Goal: Task Accomplishment & Management: Use online tool/utility

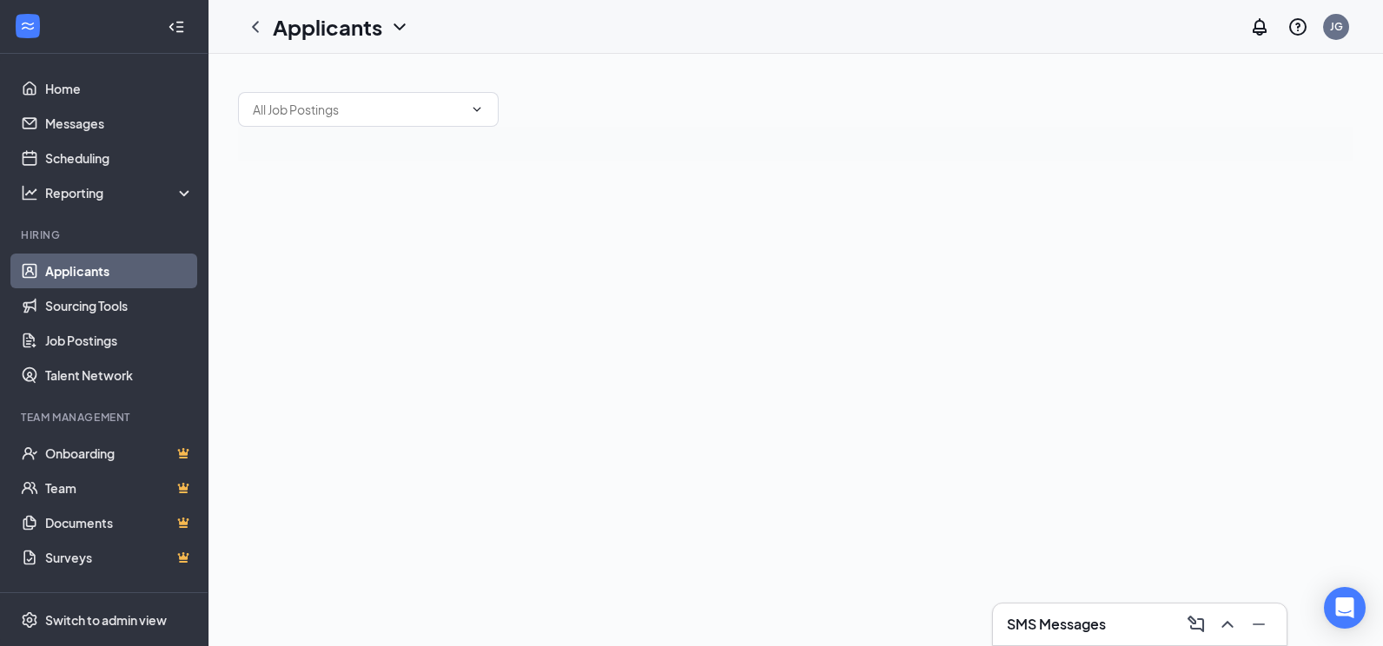
click at [1065, 621] on h3 "SMS Messages" at bounding box center [1056, 624] width 99 height 19
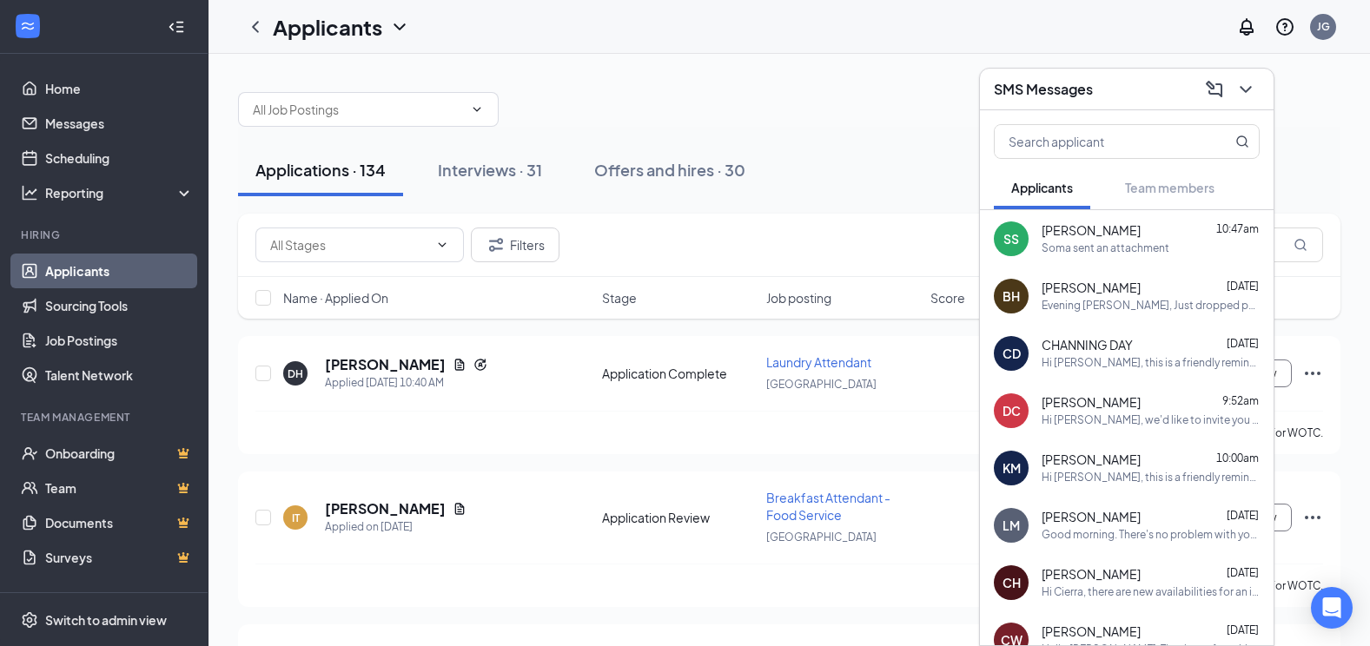
click at [1061, 253] on div "Soma sent an attachment" at bounding box center [1106, 249] width 128 height 15
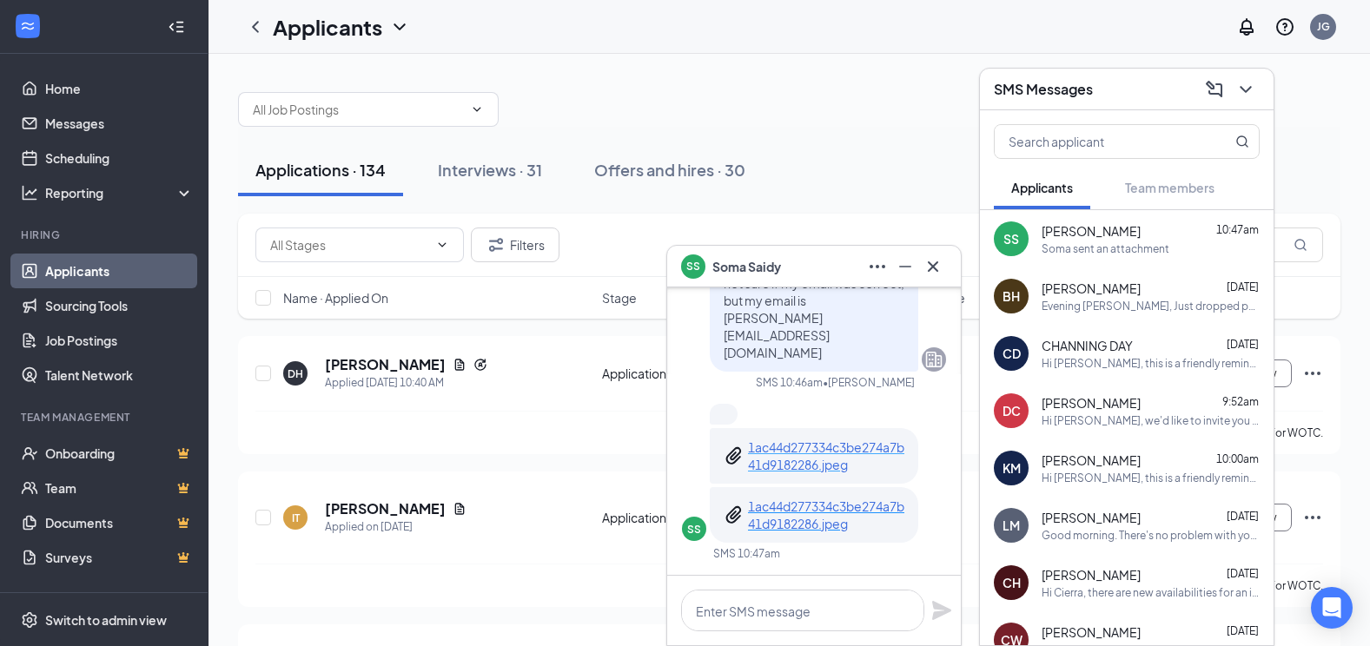
click at [763, 451] on p "1ac44d277334c3be274a7b41d9182286.jpeg" at bounding box center [826, 456] width 156 height 35
click at [1252, 96] on icon "ChevronDown" at bounding box center [1245, 89] width 21 height 21
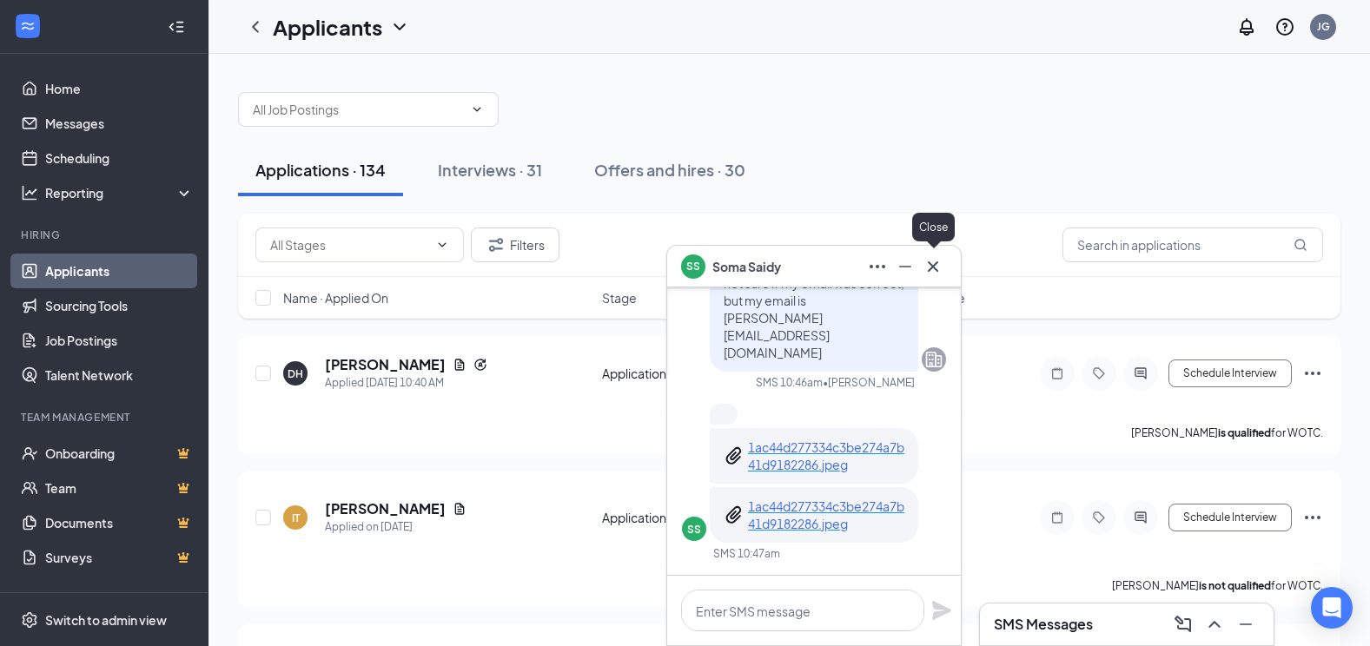
click at [936, 275] on icon "Cross" at bounding box center [933, 266] width 21 height 21
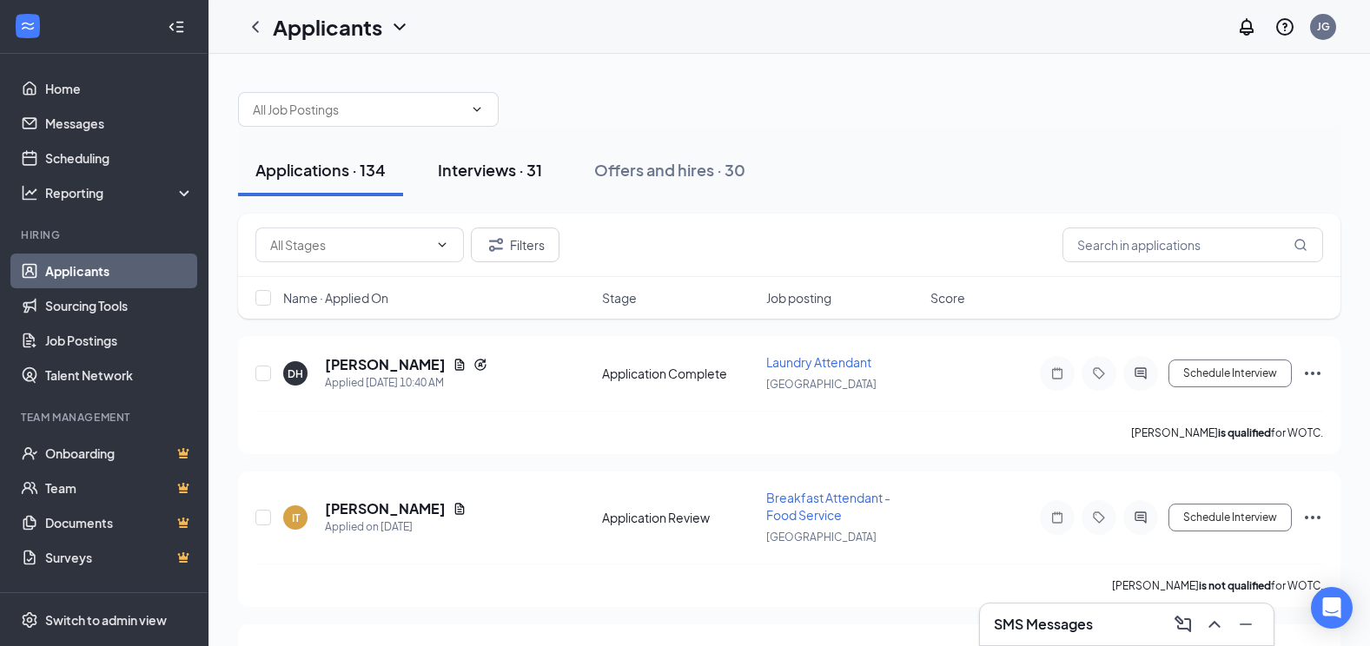
click at [494, 177] on div "Interviews · 31" at bounding box center [490, 170] width 104 height 22
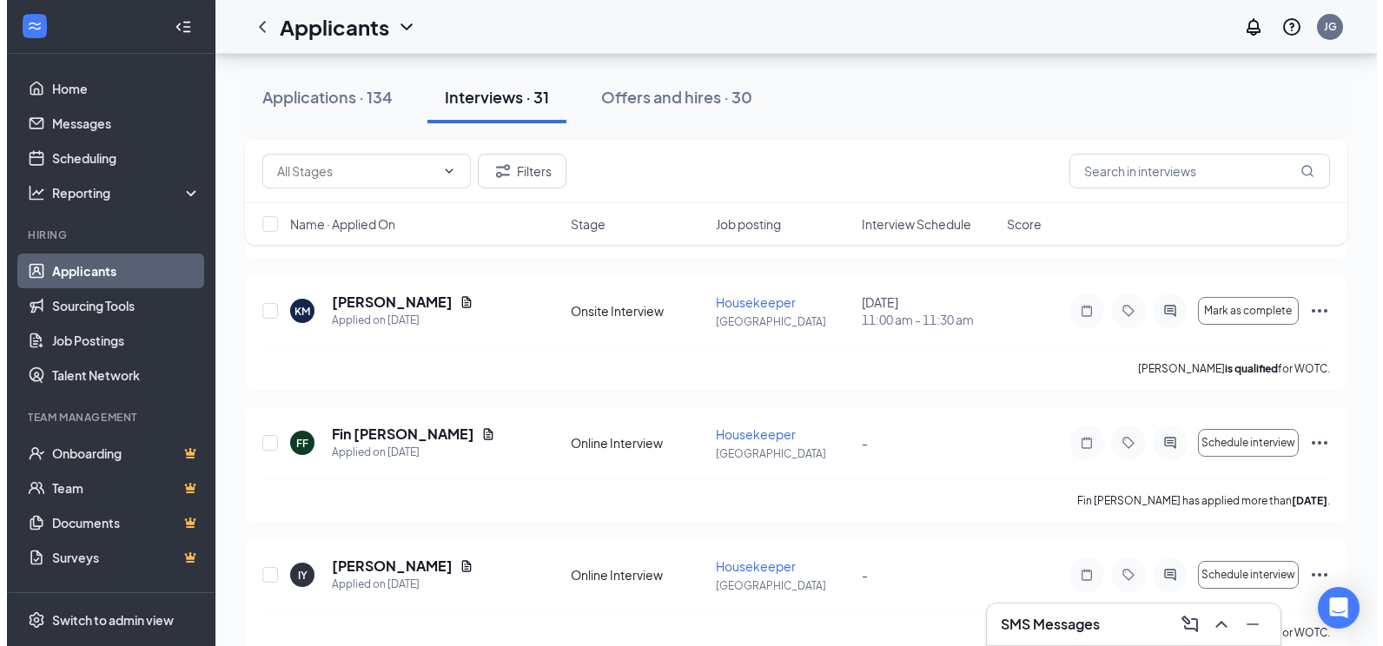
scroll to position [956, 0]
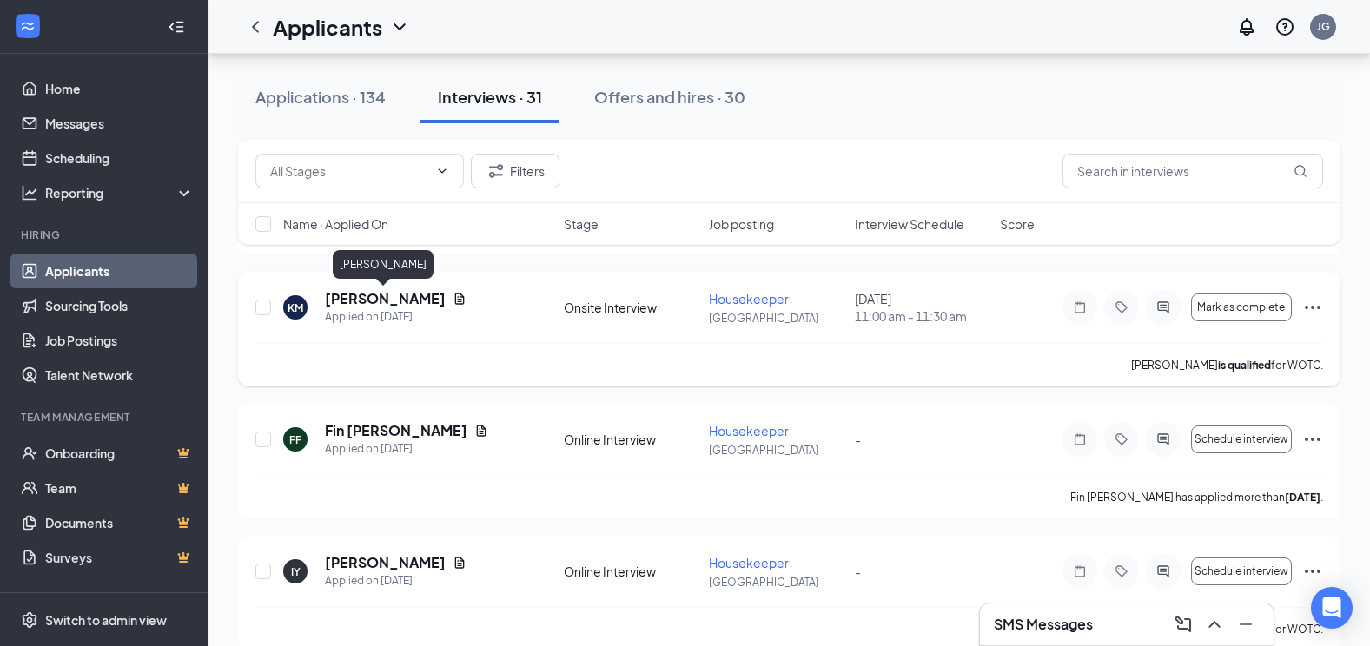
click at [389, 300] on h5 "[PERSON_NAME]" at bounding box center [385, 298] width 121 height 19
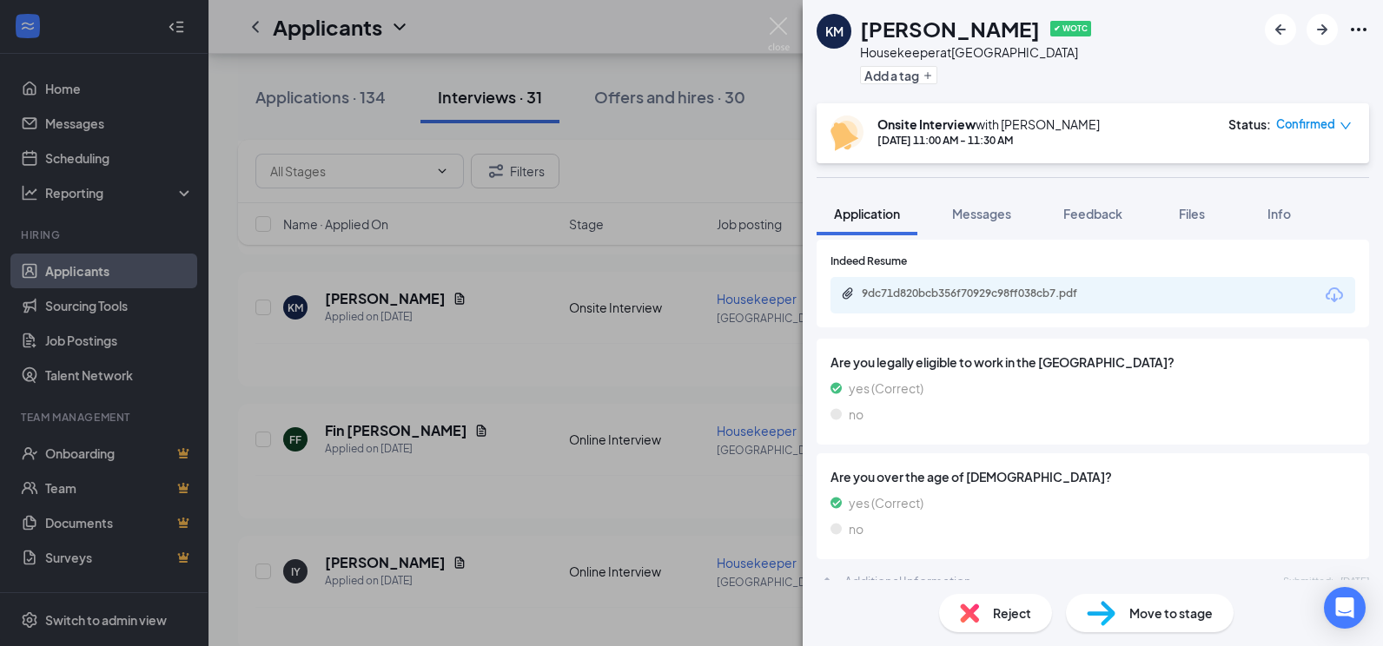
scroll to position [493, 0]
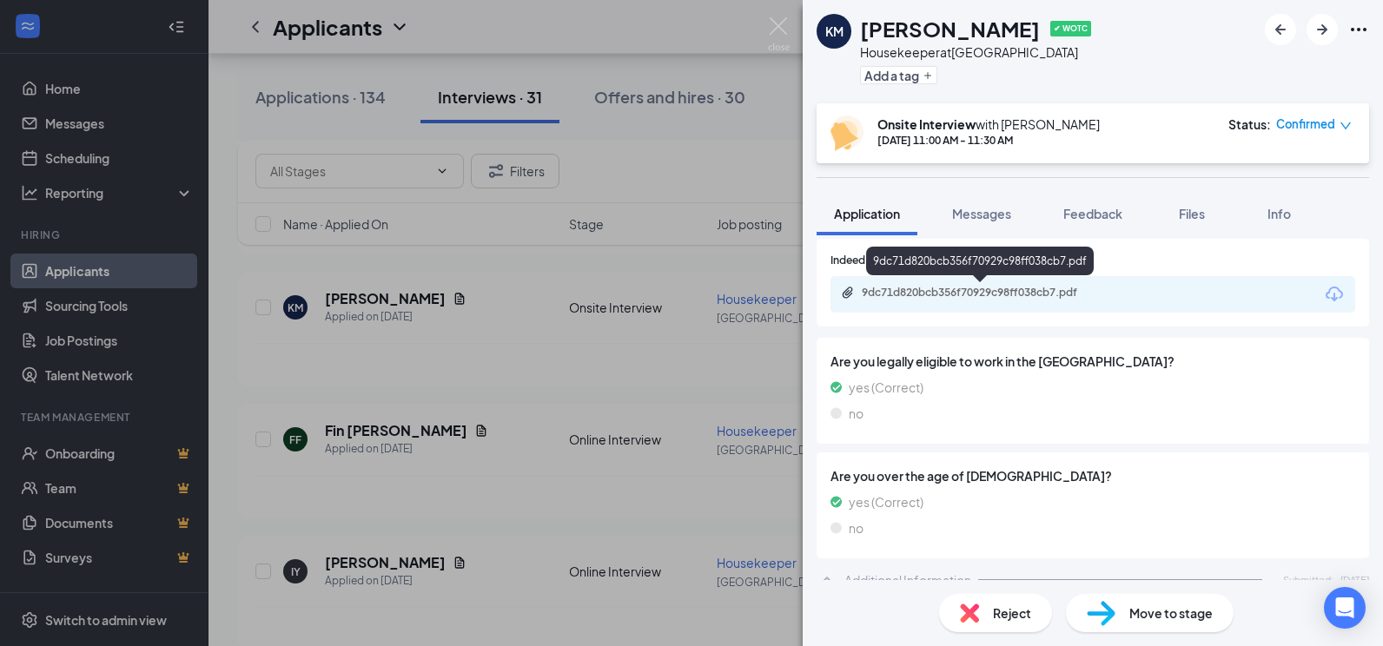
click at [922, 294] on div "9dc71d820bcb356f70929c98ff038cb7.pdf" at bounding box center [983, 293] width 243 height 14
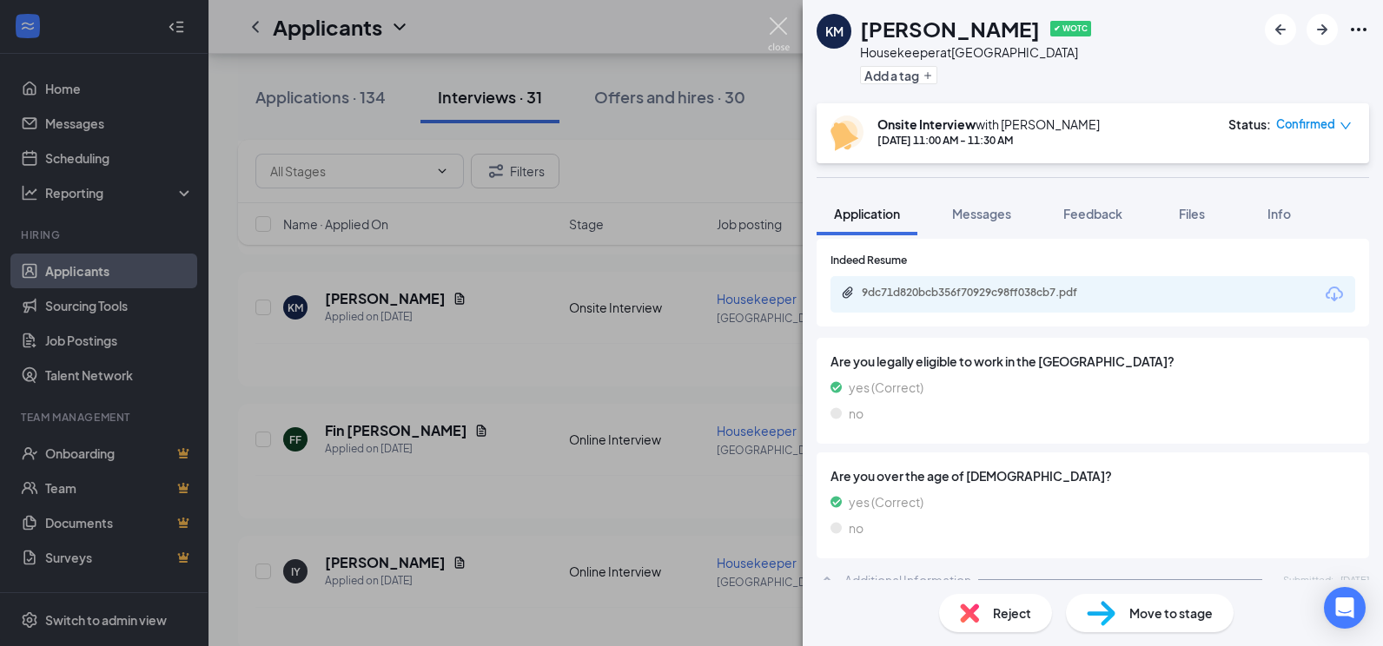
click at [772, 23] on img at bounding box center [779, 34] width 22 height 34
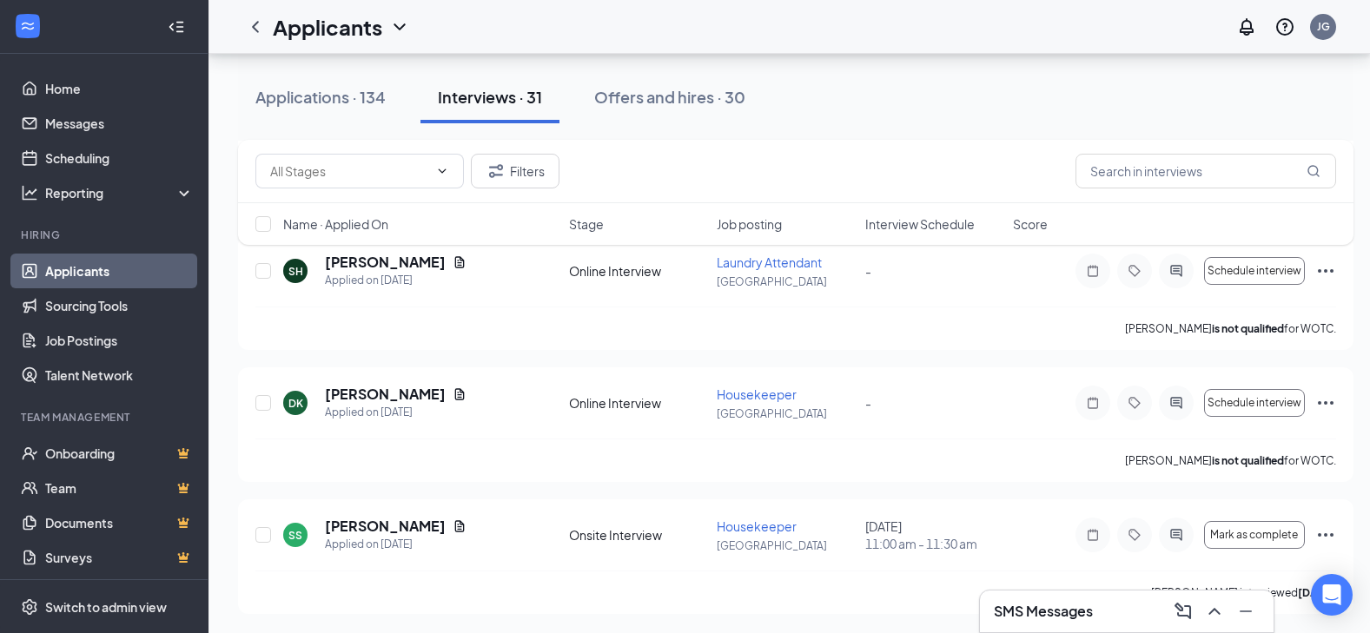
scroll to position [2447, 0]
click at [350, 527] on h5 "[PERSON_NAME]" at bounding box center [385, 524] width 121 height 19
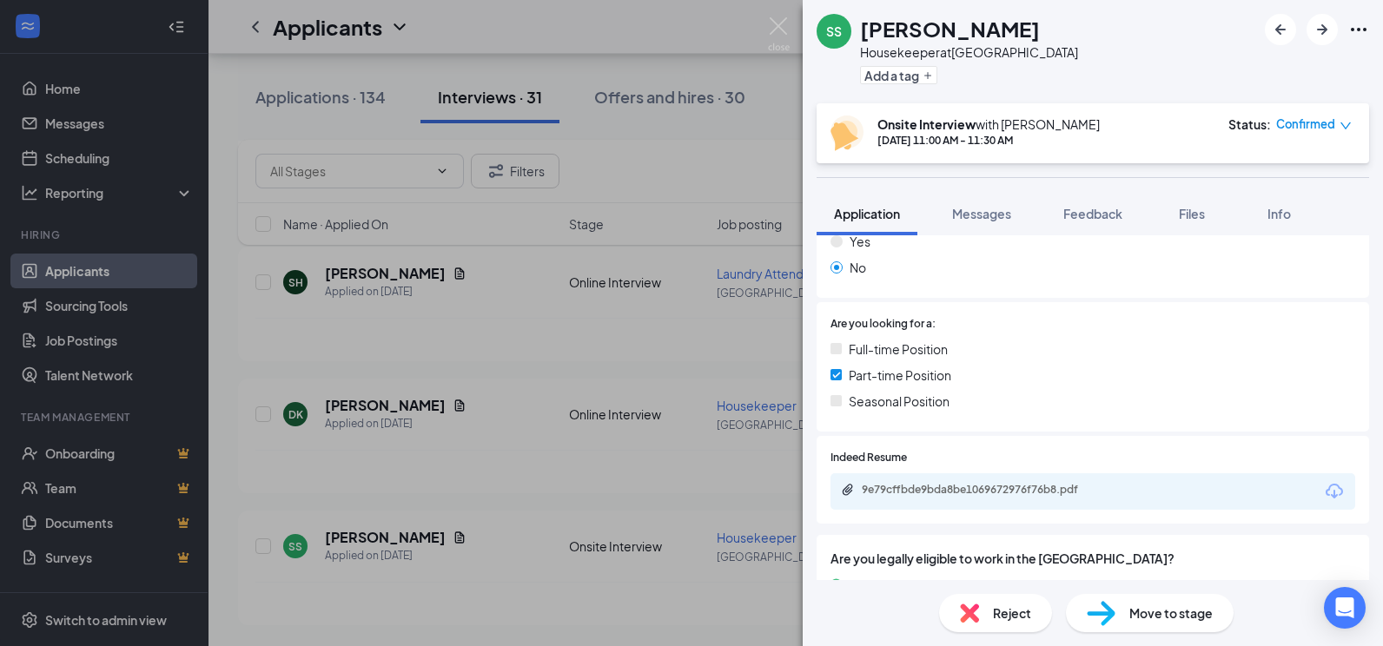
scroll to position [511, 0]
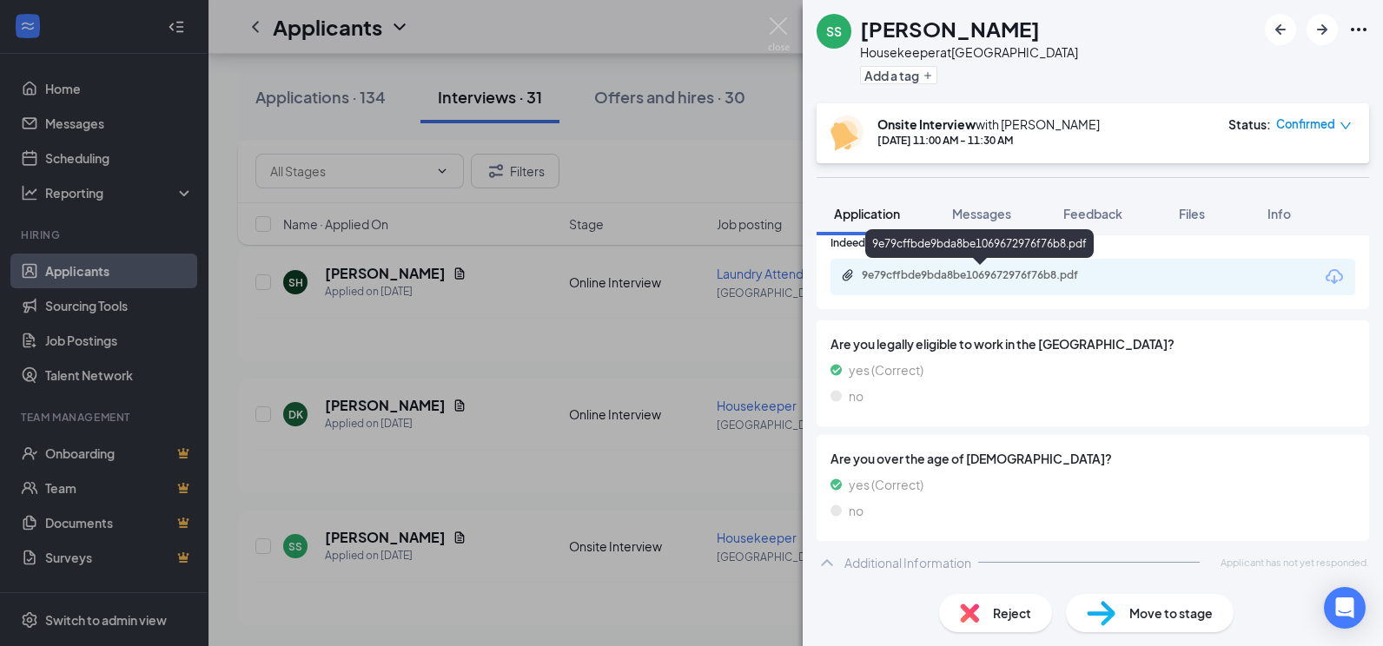
click at [939, 270] on div "9e79cffbde9bda8be1069672976f76b8.pdf" at bounding box center [983, 275] width 243 height 14
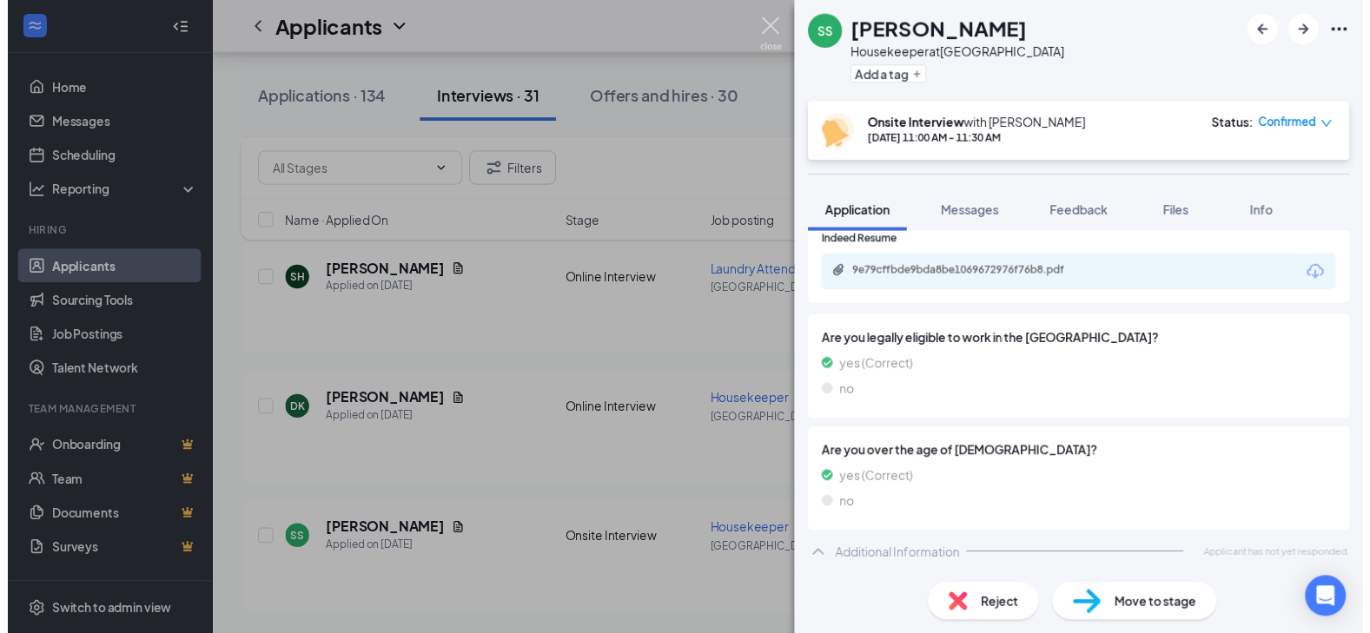
scroll to position [504, 0]
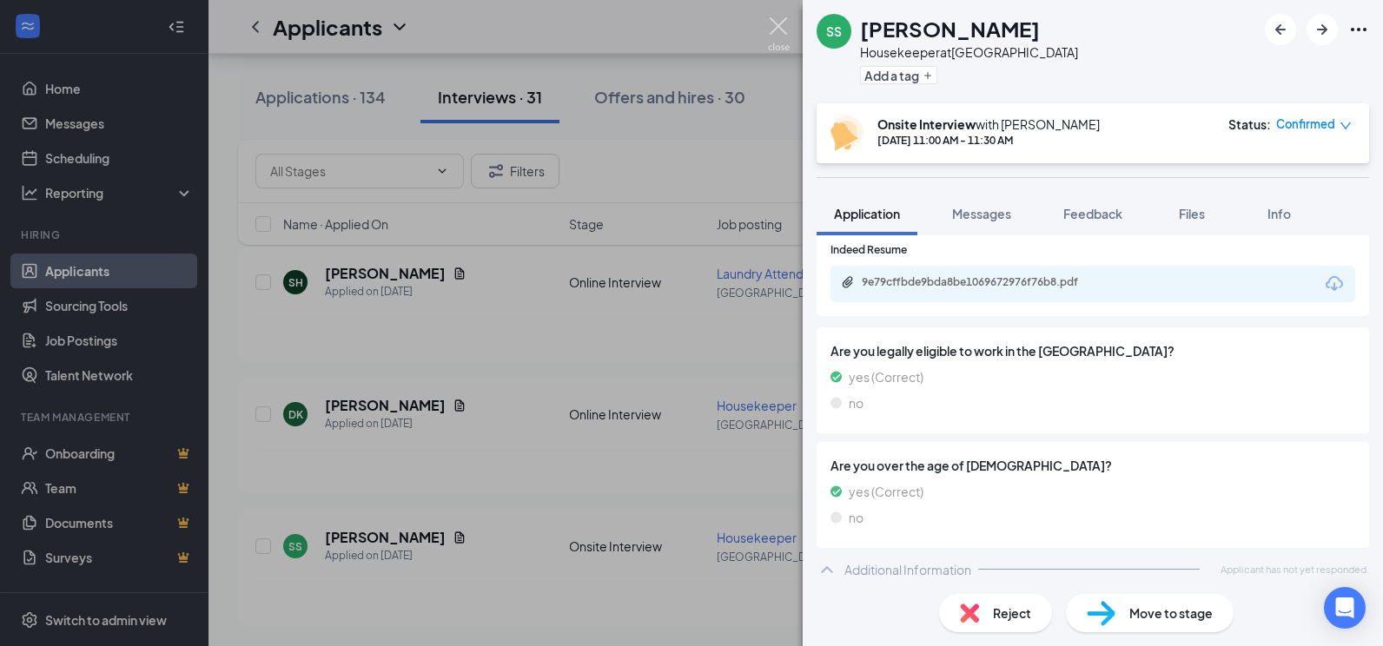
click at [780, 24] on img at bounding box center [779, 34] width 22 height 34
